Goal: Task Accomplishment & Management: Manage account settings

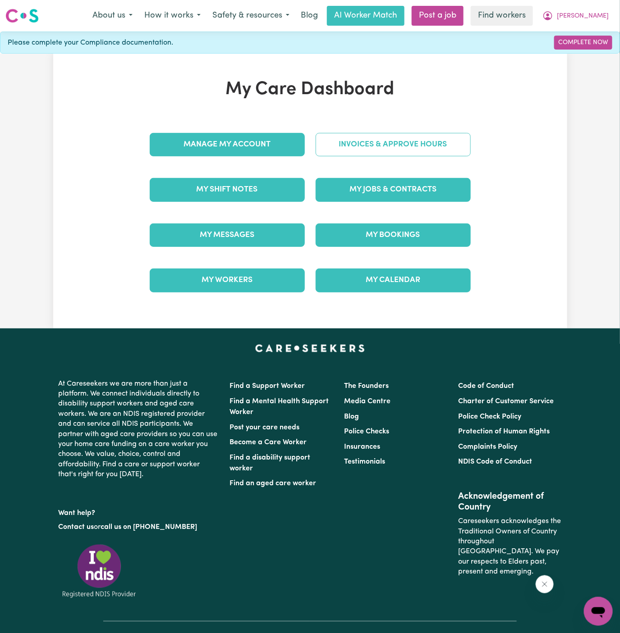
click at [407, 154] on link "Invoices & Approve Hours" at bounding box center [393, 144] width 155 height 23
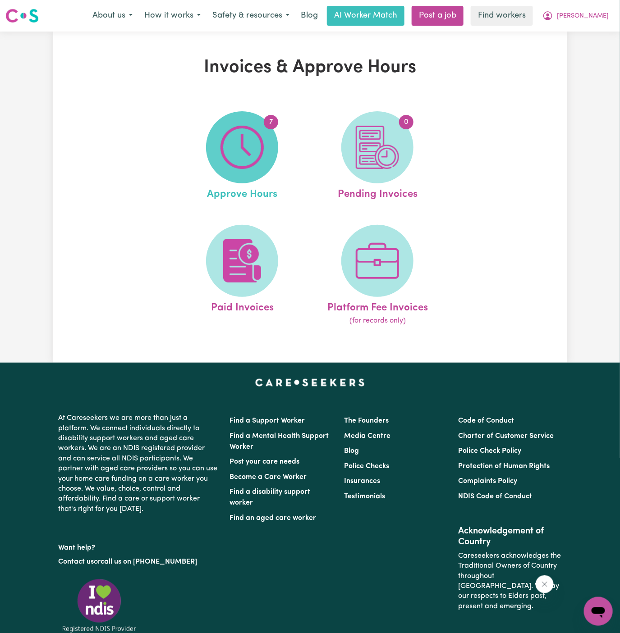
click at [246, 180] on span "7" at bounding box center [242, 147] width 72 height 72
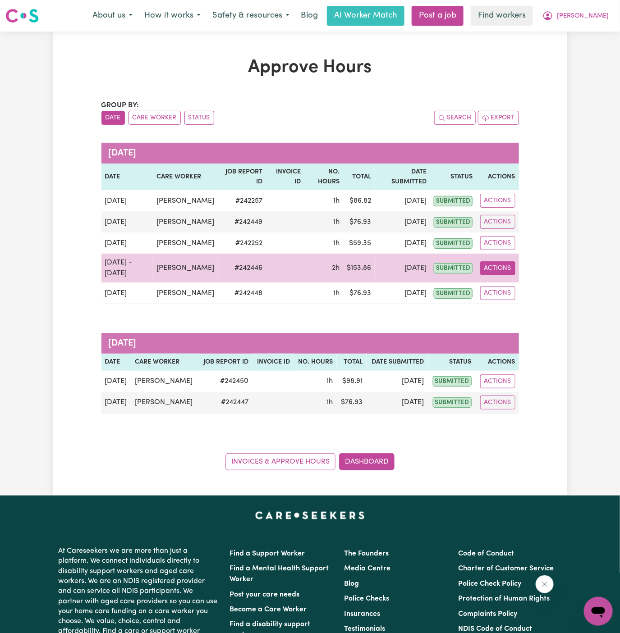
click at [499, 275] on button "Actions" at bounding box center [497, 268] width 35 height 14
click at [509, 298] on link "View Job Report" at bounding box center [518, 289] width 77 height 18
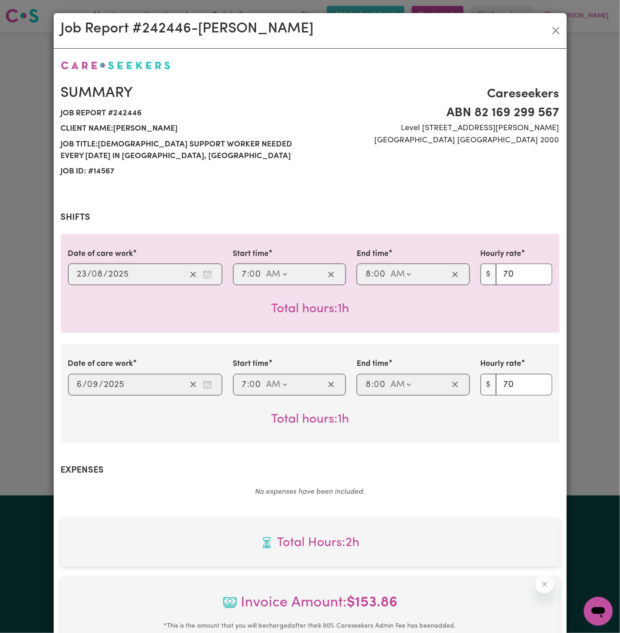
click at [122, 113] on span "Job report # 242446" at bounding box center [183, 113] width 244 height 15
copy span "242446"
click at [109, 104] on div "Summary Job report # 242446 Client name: [PERSON_NAME] Job title: [DEMOGRAPHIC_…" at bounding box center [182, 132] width 255 height 95
drag, startPoint x: 106, startPoint y: 114, endPoint x: 161, endPoint y: 111, distance: 55.1
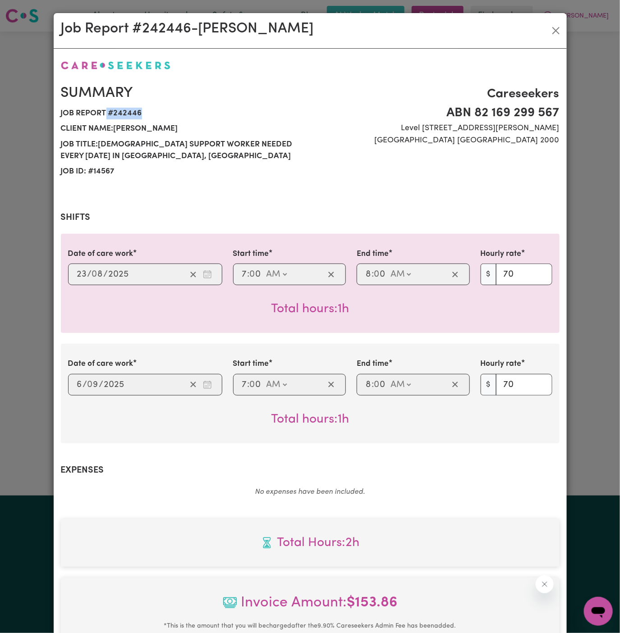
click at [161, 111] on span "Job report # 242446" at bounding box center [183, 113] width 244 height 15
click at [138, 114] on span "Job report # 242446" at bounding box center [183, 113] width 244 height 15
click at [556, 35] on button "Close" at bounding box center [556, 30] width 14 height 14
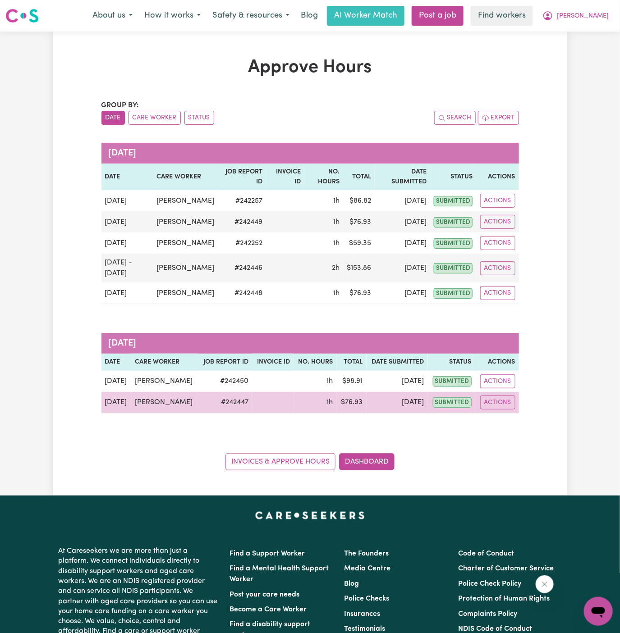
click at [224, 414] on td "# 242447" at bounding box center [225, 403] width 54 height 22
copy td "# 242447"
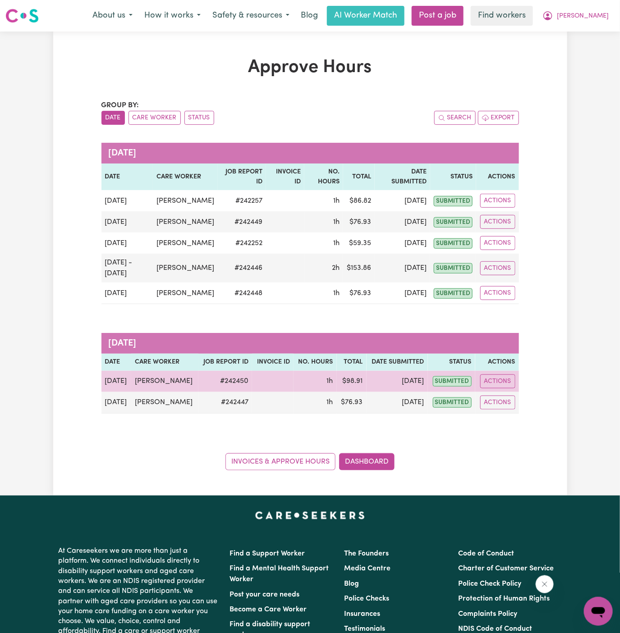
click at [227, 392] on td "# 242450" at bounding box center [225, 381] width 54 height 21
copy td "# 242450"
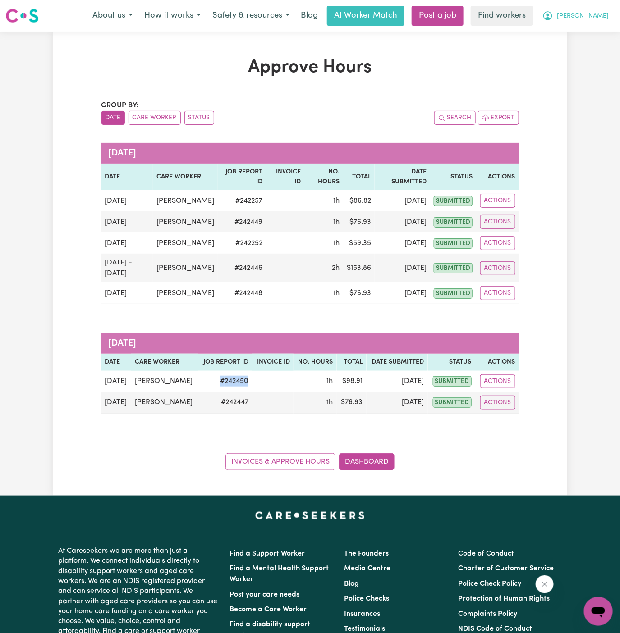
click at [590, 15] on span "[PERSON_NAME]" at bounding box center [583, 16] width 52 height 10
click at [585, 52] on link "Logout" at bounding box center [578, 51] width 71 height 17
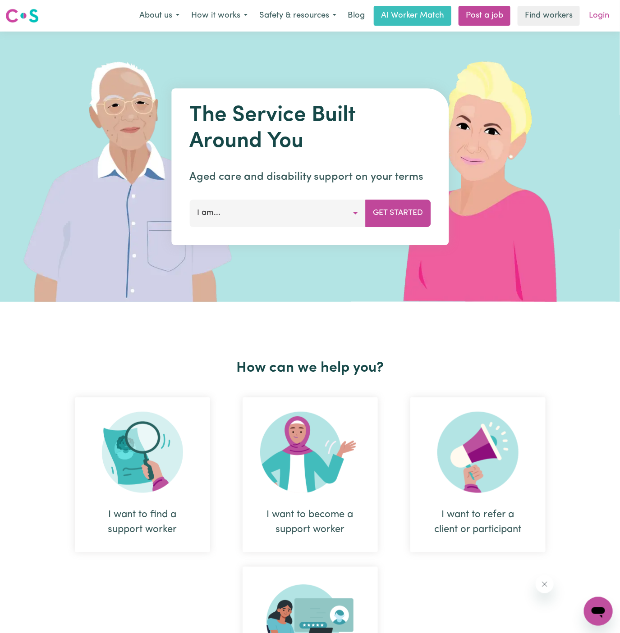
click at [601, 6] on link "Login" at bounding box center [598, 16] width 31 height 20
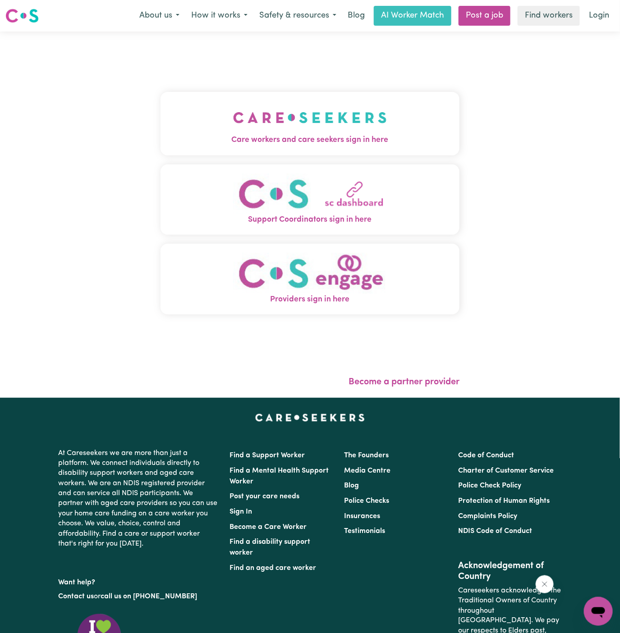
click at [307, 109] on img "Care workers and care seekers sign in here" at bounding box center [310, 117] width 154 height 33
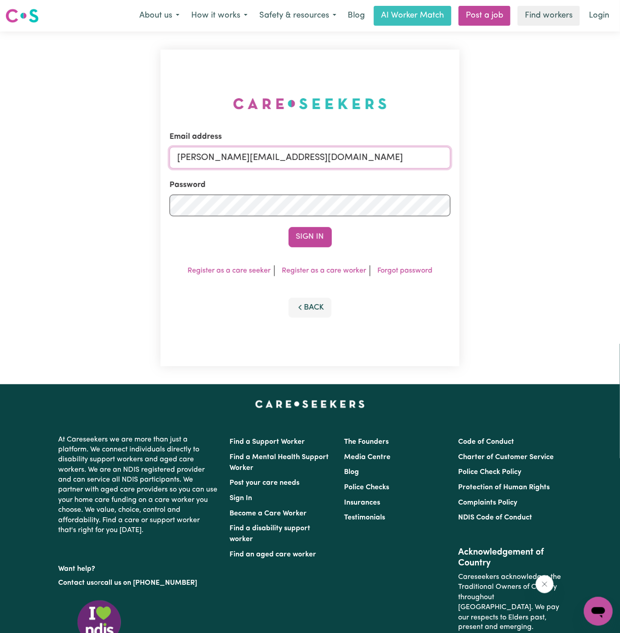
click at [309, 164] on input "[PERSON_NAME][EMAIL_ADDRESS][DOMAIN_NAME]" at bounding box center [309, 158] width 281 height 22
drag, startPoint x: 226, startPoint y: 156, endPoint x: 583, endPoint y: 152, distance: 357.4
click at [583, 152] on div "Email address [EMAIL_ADDRESS][DOMAIN_NAME] Password Sign In Register as a care …" at bounding box center [310, 208] width 620 height 353
type input "[EMAIL_ADDRESS][DOMAIN_NAME]"
click at [307, 243] on button "Sign In" at bounding box center [309, 237] width 43 height 20
